Goal: Information Seeking & Learning: Learn about a topic

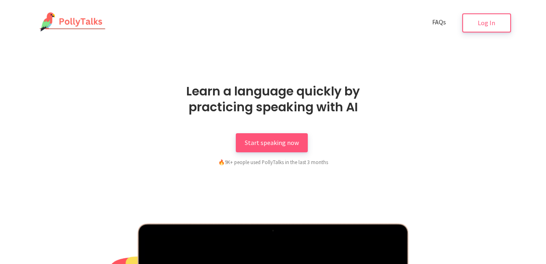
click at [438, 22] on span "FAQs" at bounding box center [439, 22] width 14 height 8
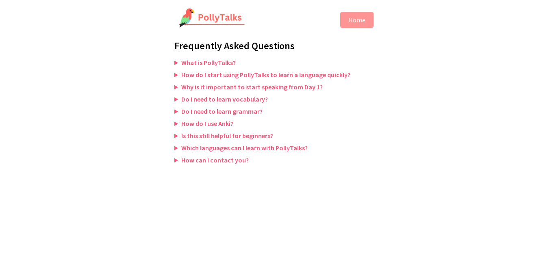
click at [208, 62] on summary "What is PollyTalks?" at bounding box center [275, 63] width 203 height 8
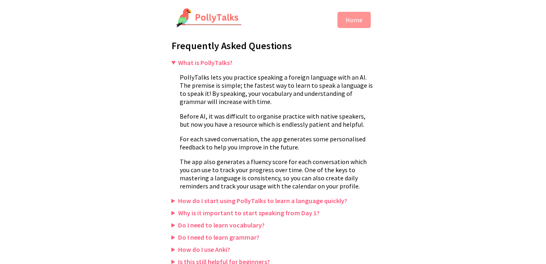
click at [213, 59] on summary "What is PollyTalks?" at bounding box center [273, 63] width 203 height 8
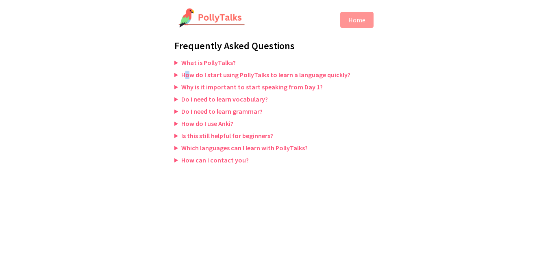
click at [187, 74] on summary "How do I start using PollyTalks to learn a language quickly?" at bounding box center [275, 75] width 203 height 8
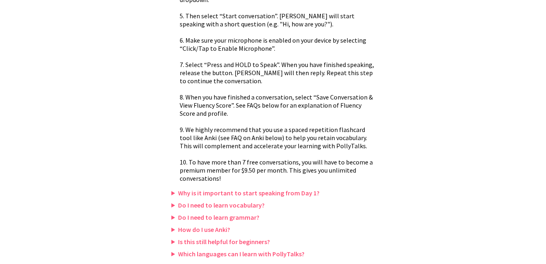
scroll to position [187, 0]
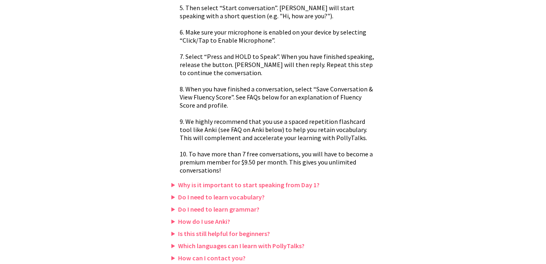
click at [253, 184] on summary "Why is it important to start speaking from Day 1?" at bounding box center [273, 185] width 203 height 8
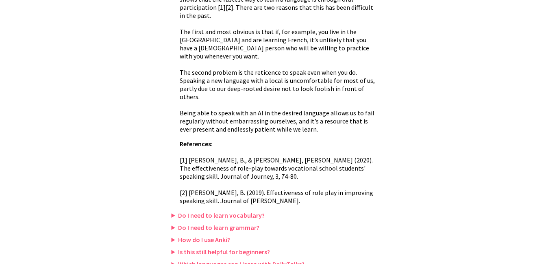
scroll to position [398, 0]
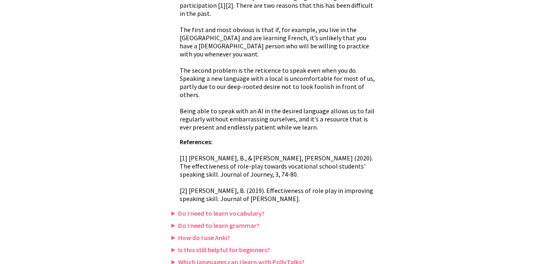
click at [198, 209] on summary "Do I need to learn vocabulary?" at bounding box center [273, 213] width 203 height 8
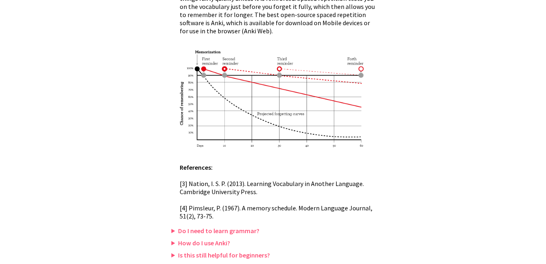
scroll to position [779, 0]
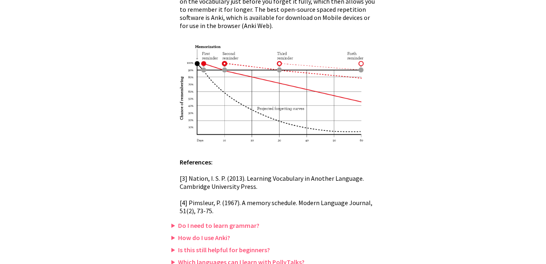
click at [240, 221] on summary "Do I need to learn grammar?" at bounding box center [273, 225] width 203 height 8
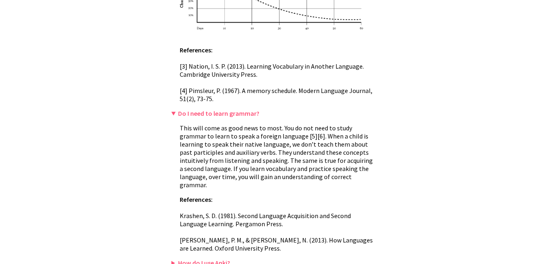
scroll to position [908, 0]
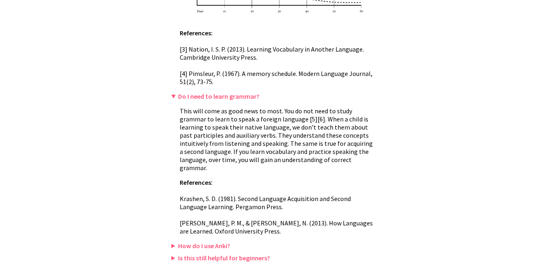
click at [192, 242] on summary "How do I use Anki?" at bounding box center [273, 246] width 203 height 8
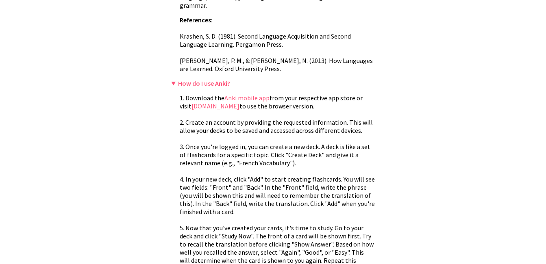
scroll to position [1096, 0]
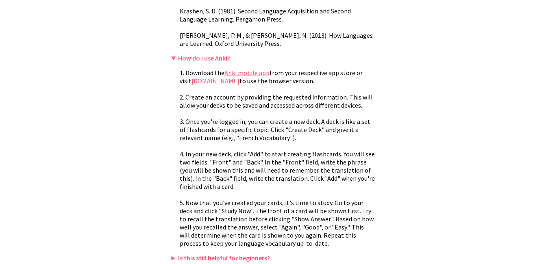
click at [251, 254] on summary "Is this still helpful for beginners?" at bounding box center [273, 258] width 203 height 8
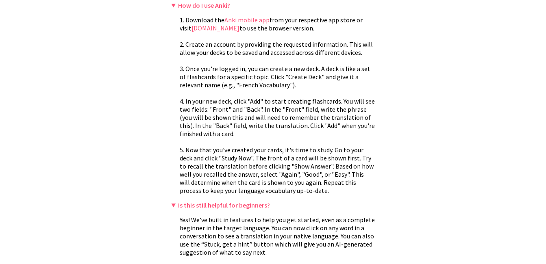
scroll to position [1186, 0]
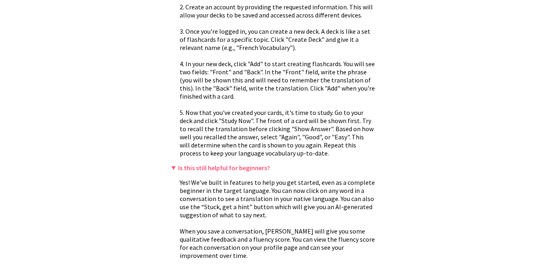
click at [234, 164] on summary "Is this still helpful for beginners?" at bounding box center [273, 168] width 203 height 8
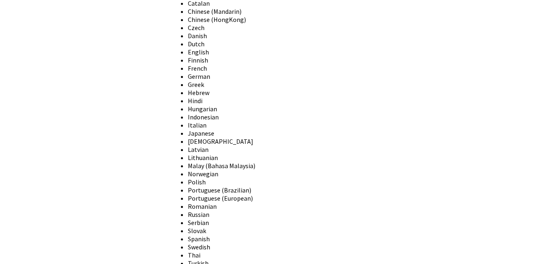
scroll to position [1420, 0]
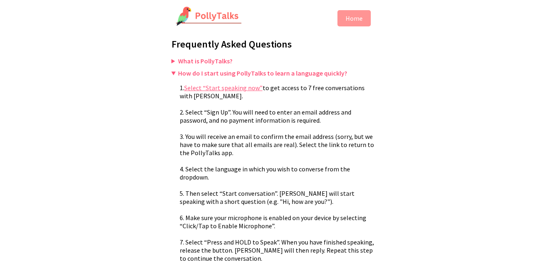
scroll to position [0, 0]
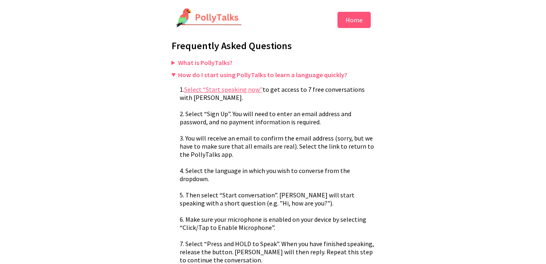
click at [352, 23] on button "Home" at bounding box center [353, 20] width 33 height 16
